Goal: Task Accomplishment & Management: Use online tool/utility

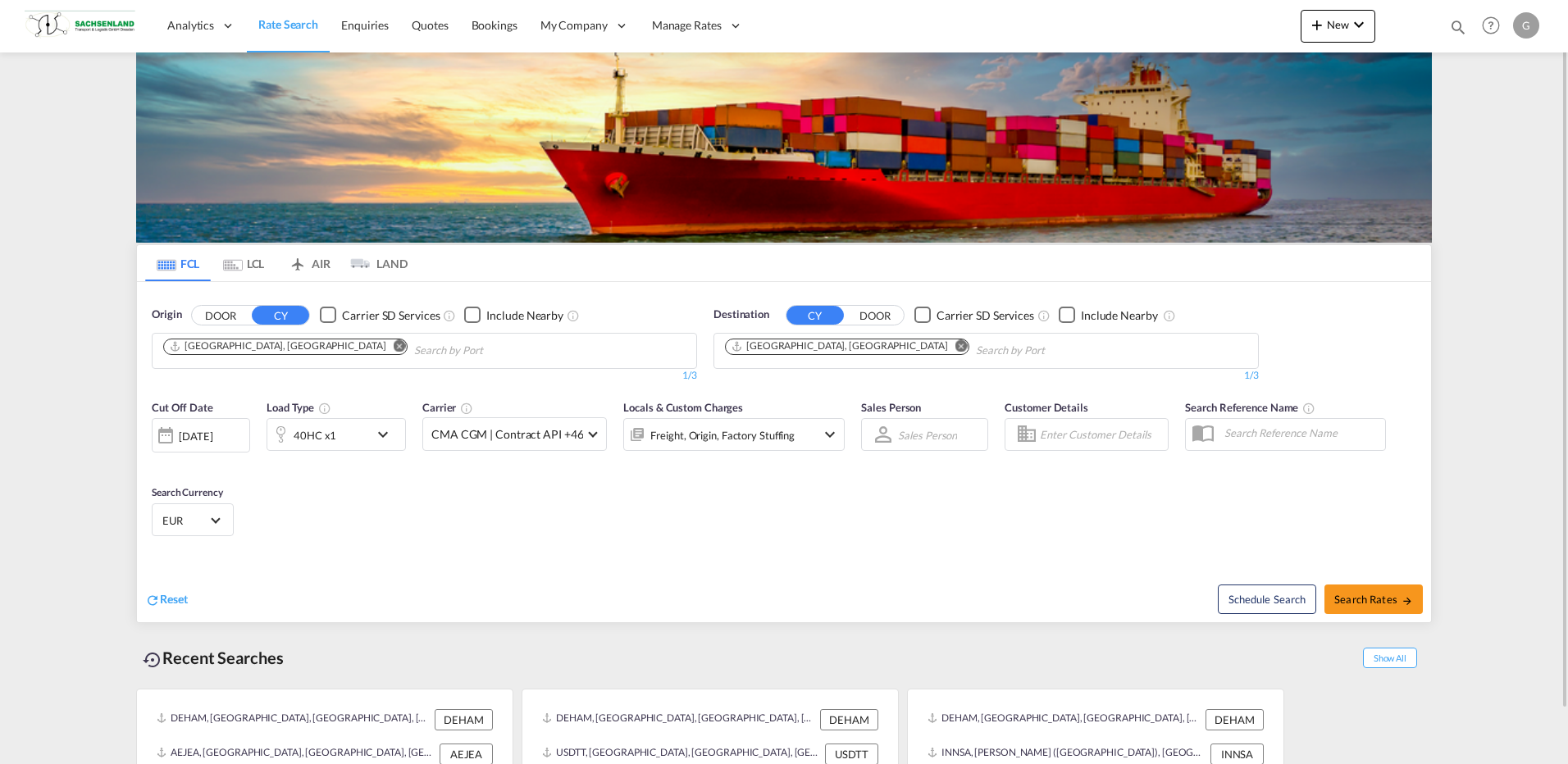
click at [955, 346] on md-icon "Remove" at bounding box center [961, 346] width 12 height 12
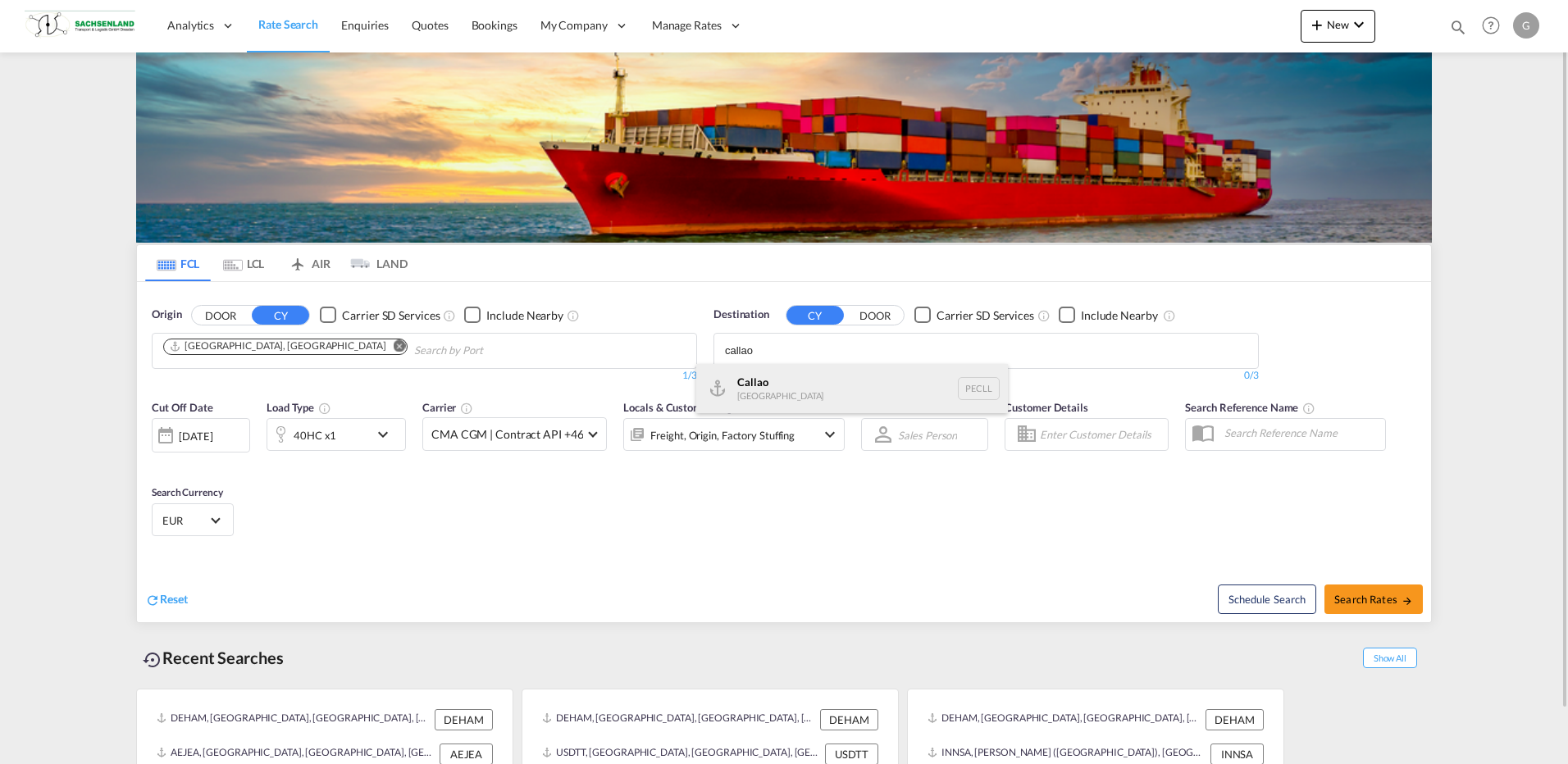
type input "callao"
click at [786, 382] on div "Callao [GEOGRAPHIC_DATA] PECLL" at bounding box center [852, 388] width 312 height 49
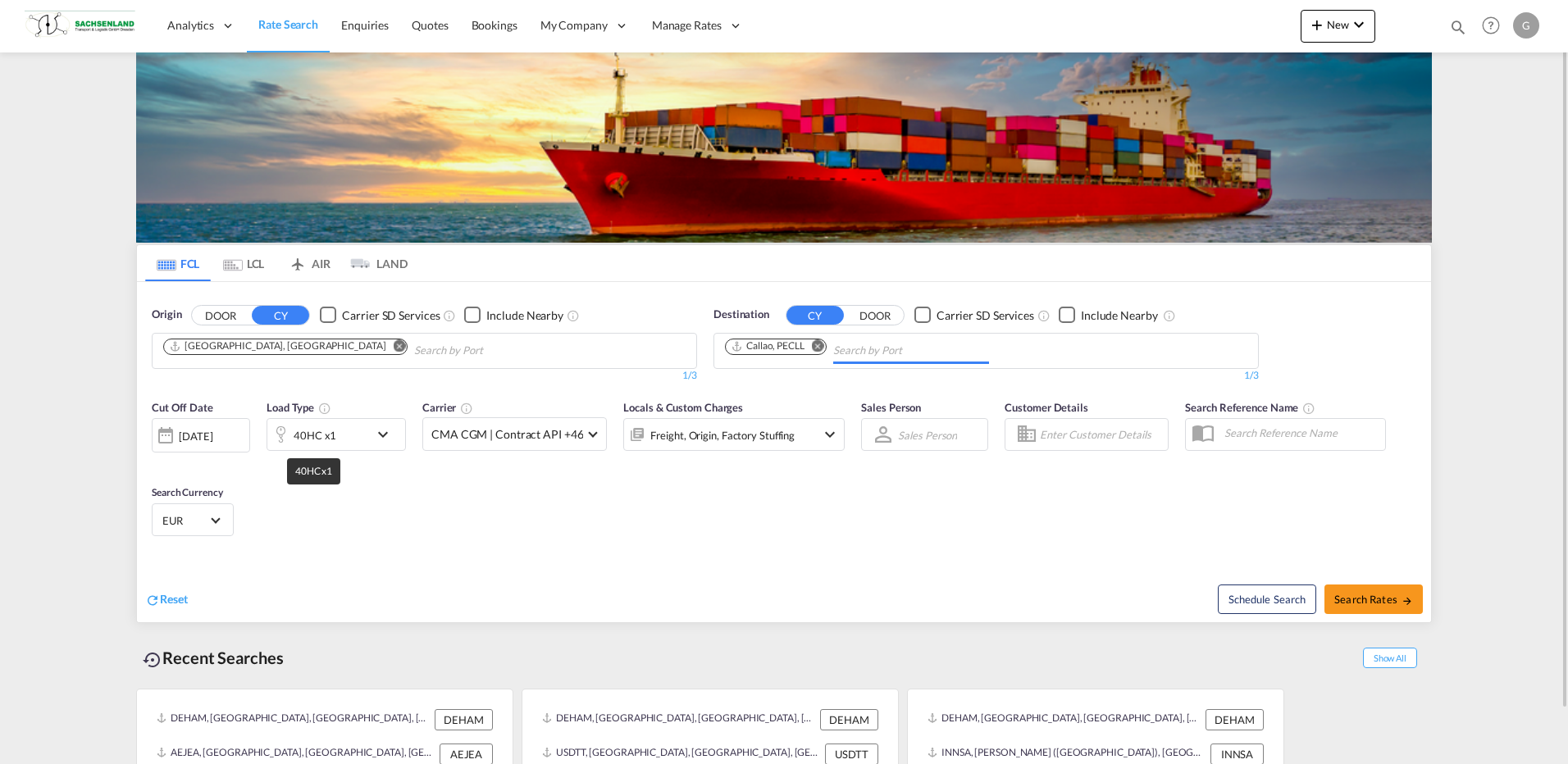
click at [334, 432] on div "40HC x1" at bounding box center [315, 435] width 42 height 23
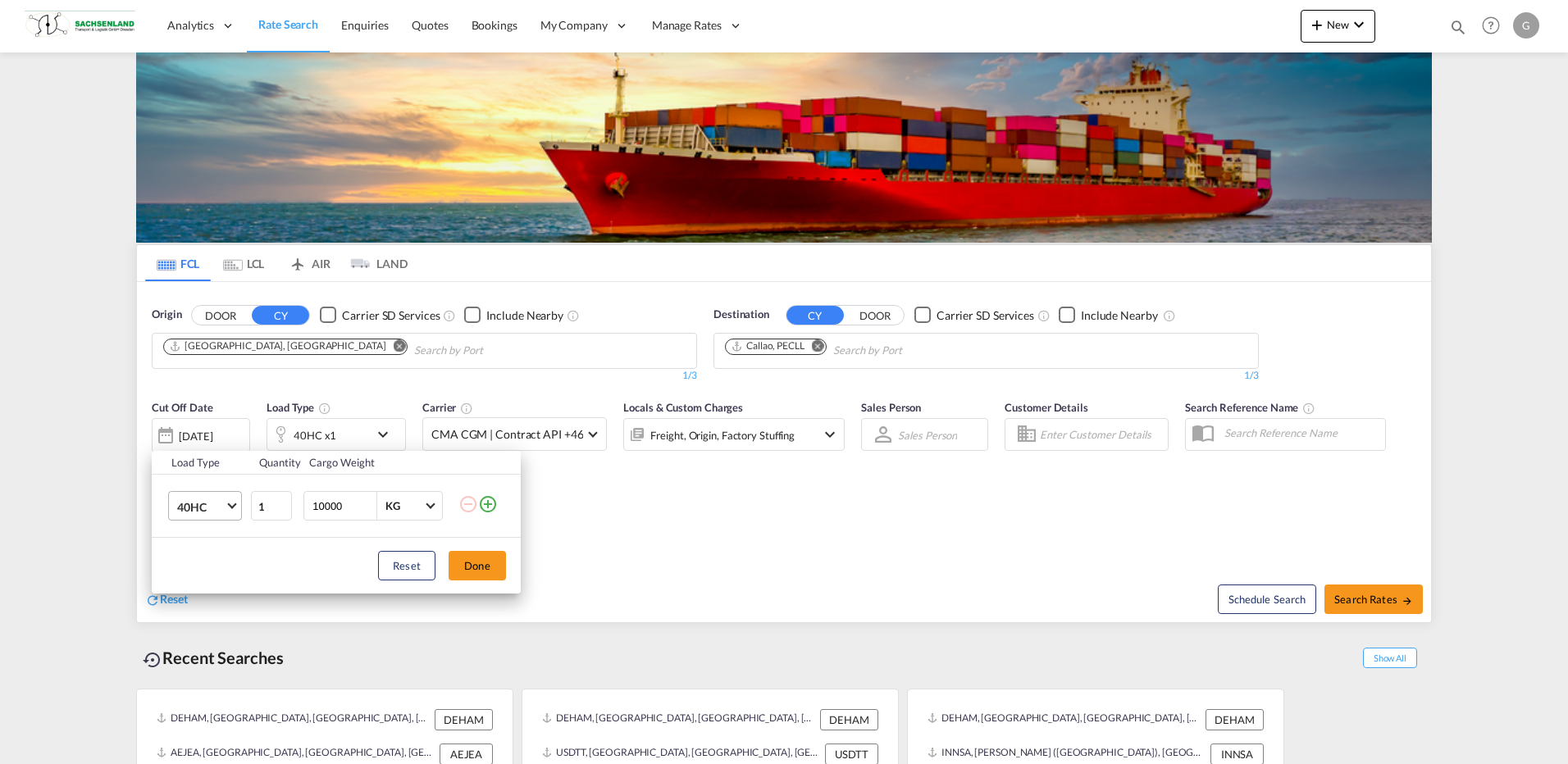
click at [237, 512] on md-select-value "40HC" at bounding box center [208, 506] width 66 height 28
click at [215, 572] on md-option "40OT" at bounding box center [219, 578] width 112 height 39
click at [487, 568] on button "Done" at bounding box center [478, 566] width 57 height 29
